Goal: Task Accomplishment & Management: Complete application form

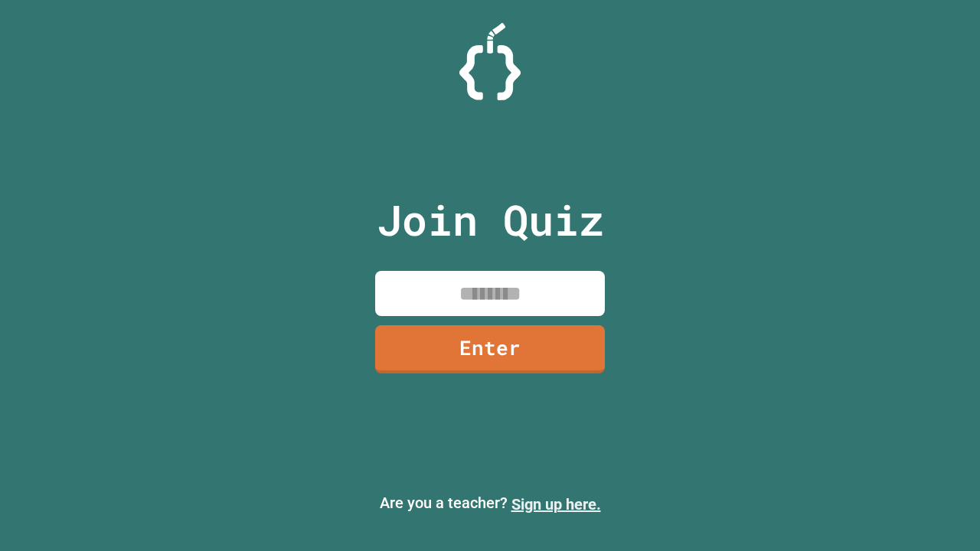
click at [556, 505] on link "Sign up here." at bounding box center [557, 505] width 90 height 18
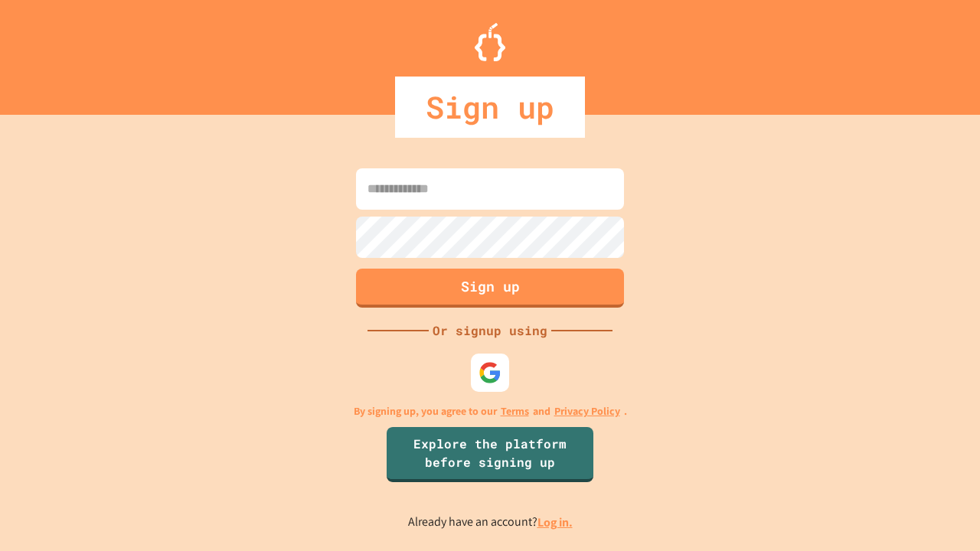
click at [556, 522] on link "Log in." at bounding box center [555, 523] width 35 height 16
